Goal: Task Accomplishment & Management: Manage account settings

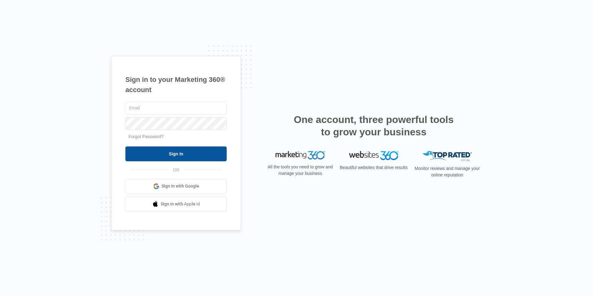
type input "[EMAIL_ADDRESS][DOMAIN_NAME]"
click at [199, 155] on input "Sign In" at bounding box center [175, 153] width 101 height 15
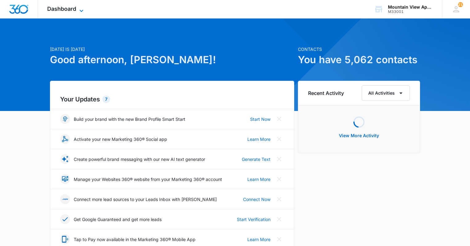
click at [72, 9] on span "Dashboard" at bounding box center [61, 9] width 29 height 6
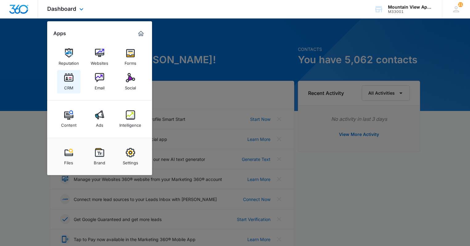
click at [71, 74] on img at bounding box center [68, 77] width 9 height 9
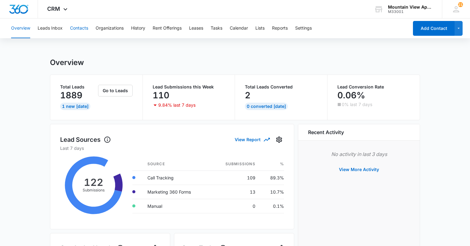
click at [83, 30] on button "Contacts" at bounding box center [79, 29] width 18 height 20
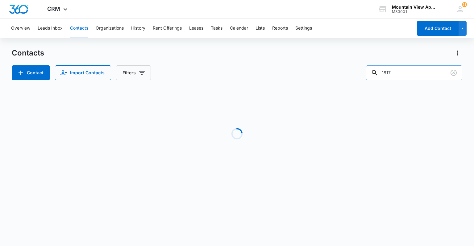
click at [405, 74] on input "1817" at bounding box center [414, 72] width 96 height 15
type input "1865"
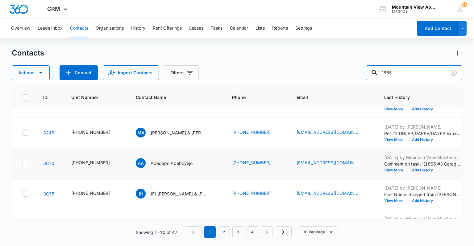
scroll to position [196, 0]
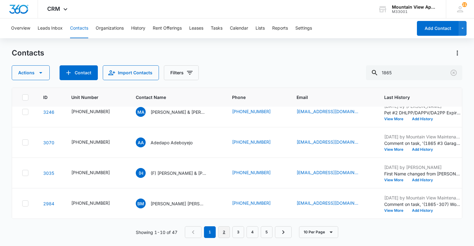
click at [222, 233] on link "2" at bounding box center [224, 233] width 12 height 12
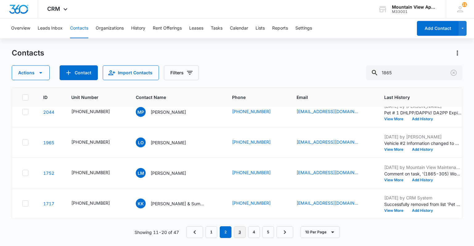
click at [241, 233] on link "3" at bounding box center [240, 233] width 12 height 12
click at [254, 232] on link "4" at bounding box center [254, 233] width 12 height 12
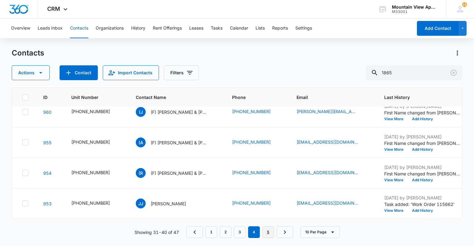
click at [265, 232] on link "5" at bounding box center [268, 233] width 12 height 12
click at [213, 231] on link "1" at bounding box center [212, 233] width 12 height 12
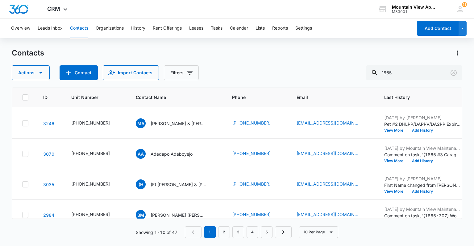
scroll to position [196, 0]
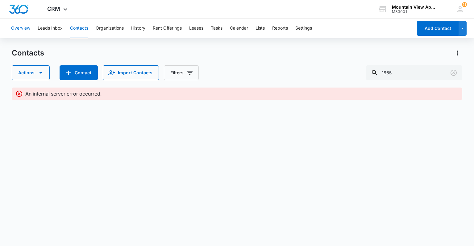
click at [28, 30] on button "Overview" at bounding box center [20, 29] width 19 height 20
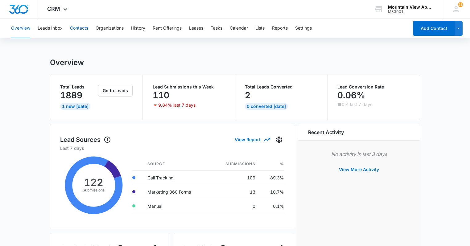
click at [83, 28] on button "Contacts" at bounding box center [79, 29] width 18 height 20
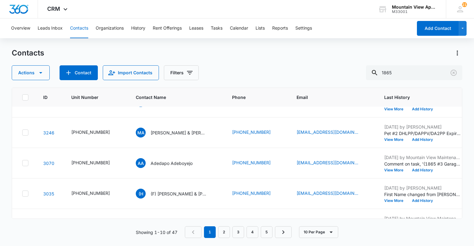
scroll to position [196, 0]
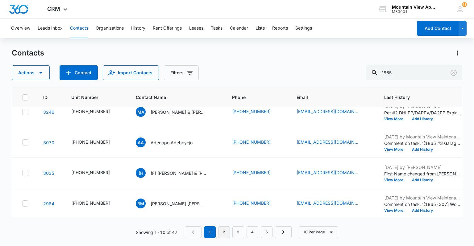
click at [223, 235] on link "2" at bounding box center [224, 233] width 12 height 12
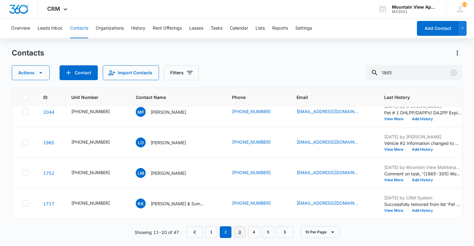
click at [243, 233] on link "3" at bounding box center [240, 233] width 12 height 12
click at [252, 235] on link "4" at bounding box center [254, 233] width 12 height 12
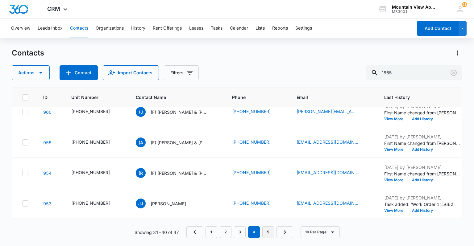
click at [264, 233] on link "5" at bounding box center [268, 233] width 12 height 12
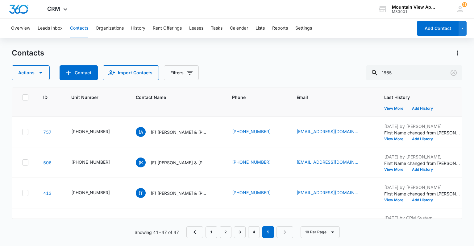
scroll to position [105, 0]
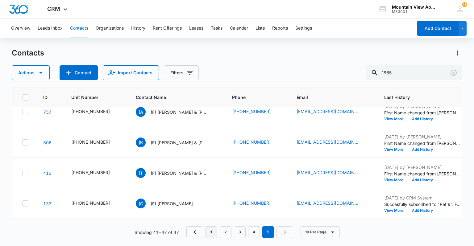
click at [209, 235] on link "1" at bounding box center [212, 233] width 12 height 12
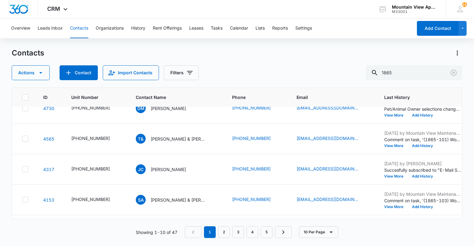
scroll to position [0, 0]
